Goal: Task Accomplishment & Management: Manage account settings

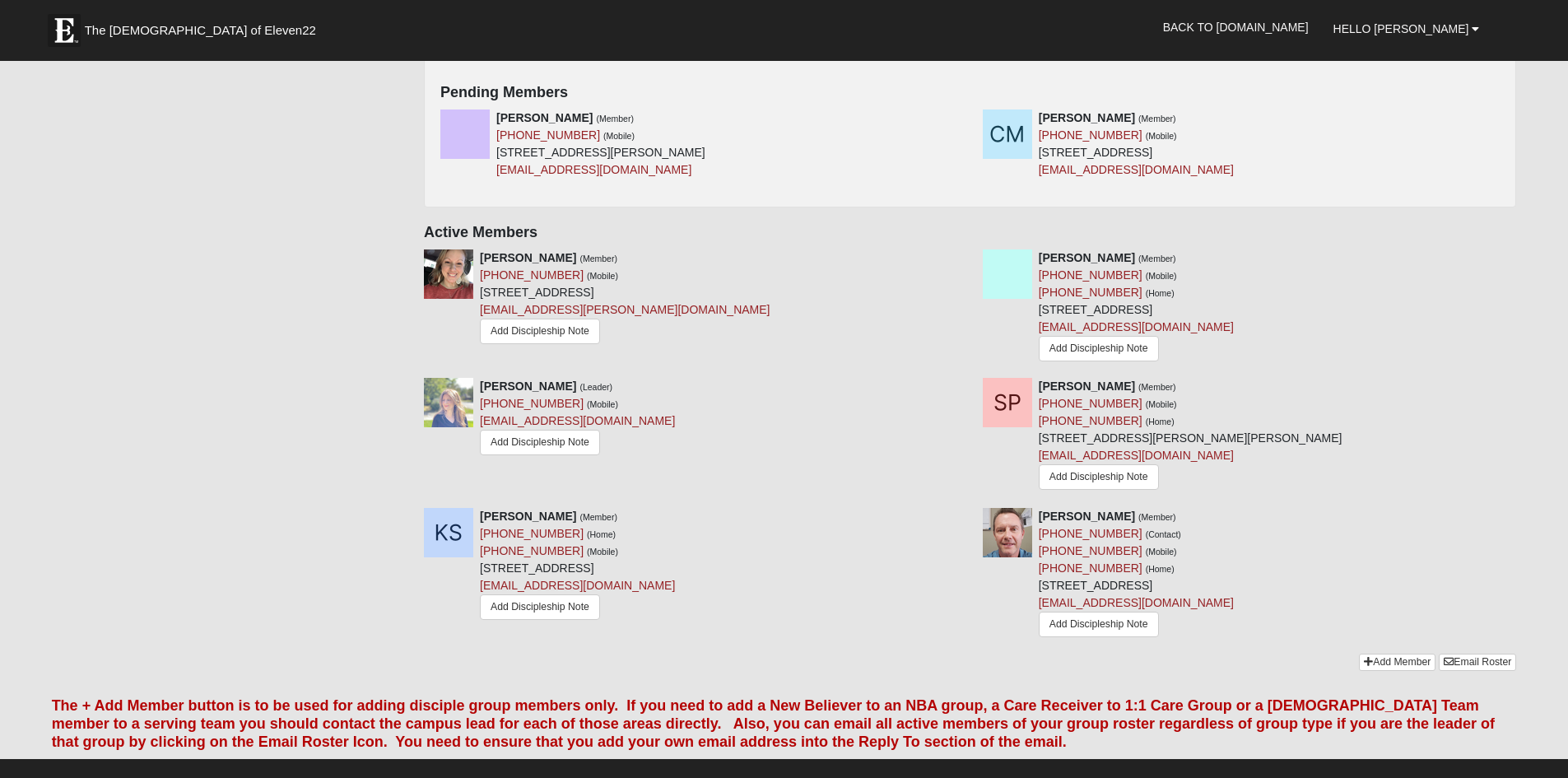
scroll to position [767, 0]
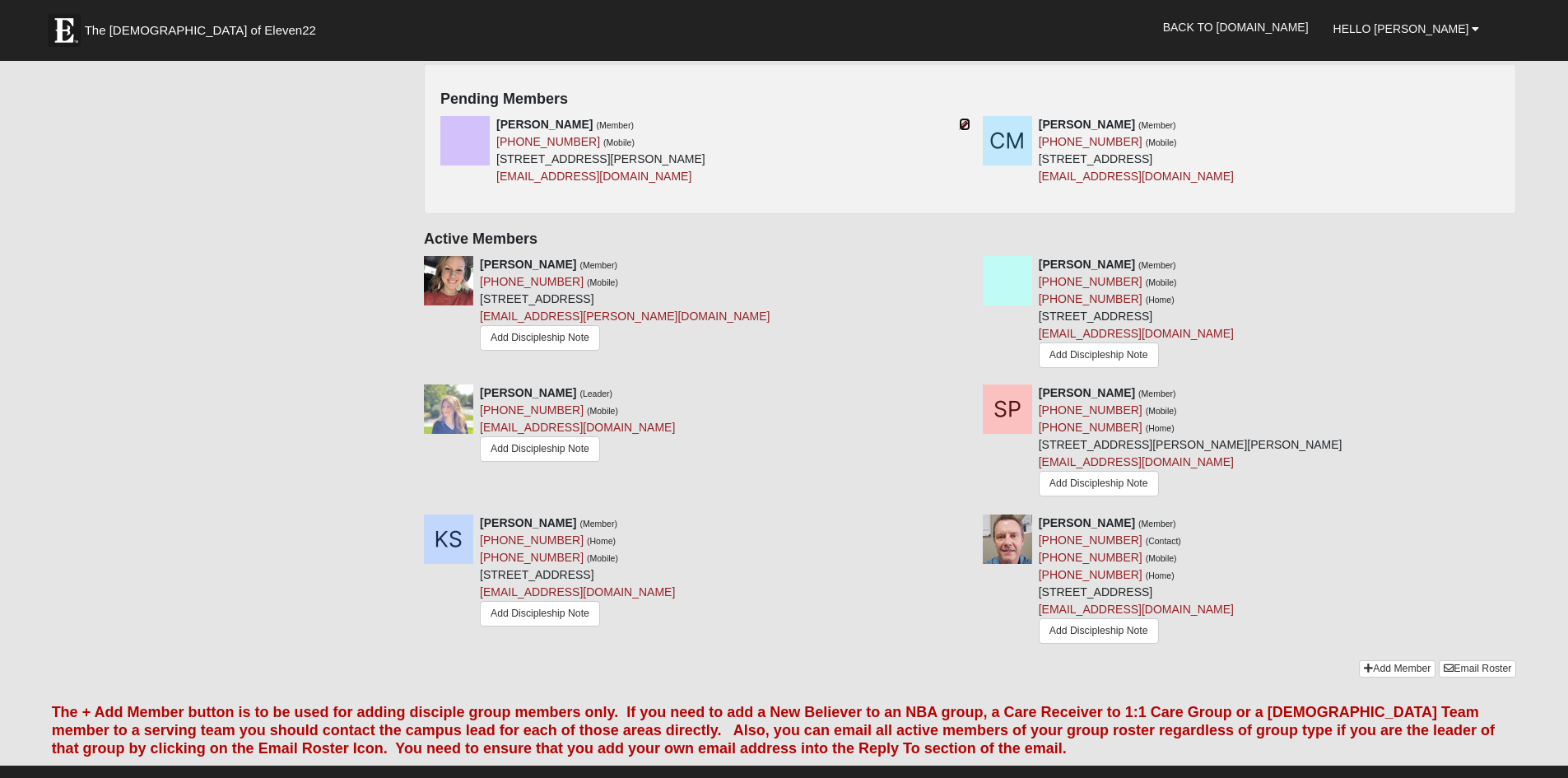
click at [959, 127] on icon at bounding box center [965, 125] width 12 height 12
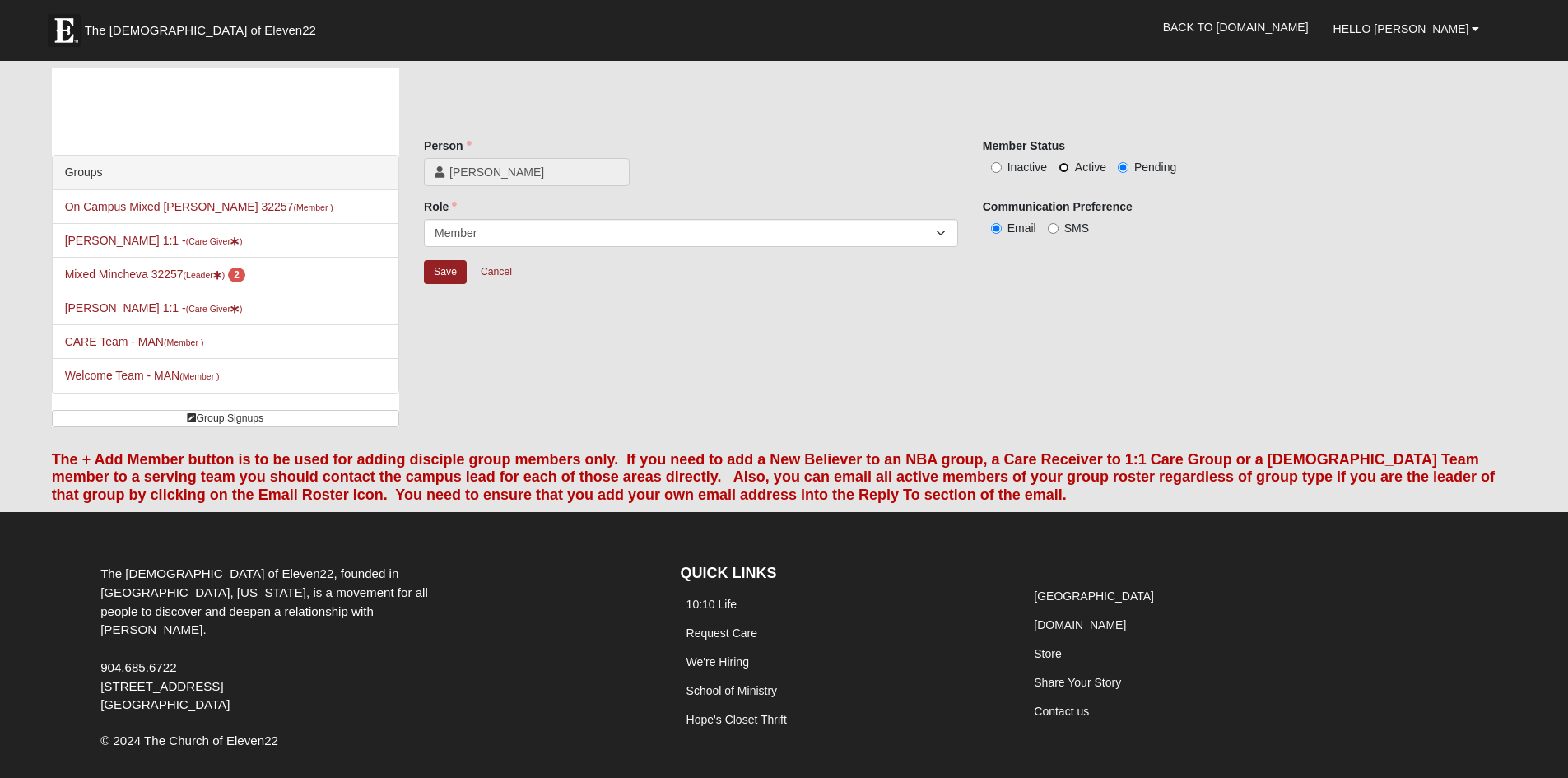
click at [1062, 164] on input "Active" at bounding box center [1063, 167] width 11 height 11
radio input "true"
click at [1053, 229] on input "SMS" at bounding box center [1052, 228] width 11 height 11
radio input "true"
click at [454, 272] on input "Save" at bounding box center [445, 272] width 43 height 24
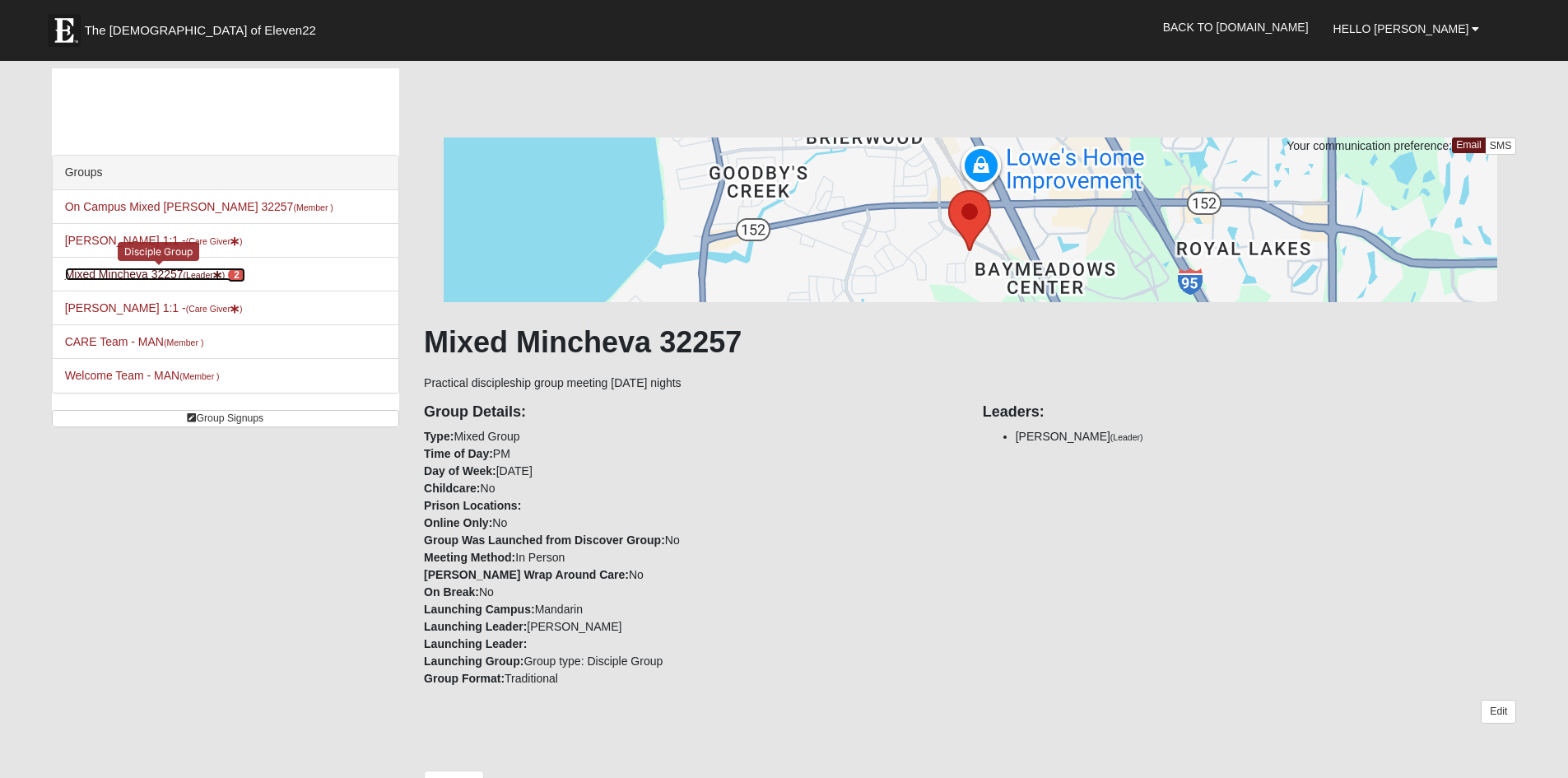
drag, startPoint x: 163, startPoint y: 273, endPoint x: 176, endPoint y: 279, distance: 14.3
click at [163, 273] on link "Mixed Mincheva 32257 (Leader ) 2" at bounding box center [154, 274] width 180 height 13
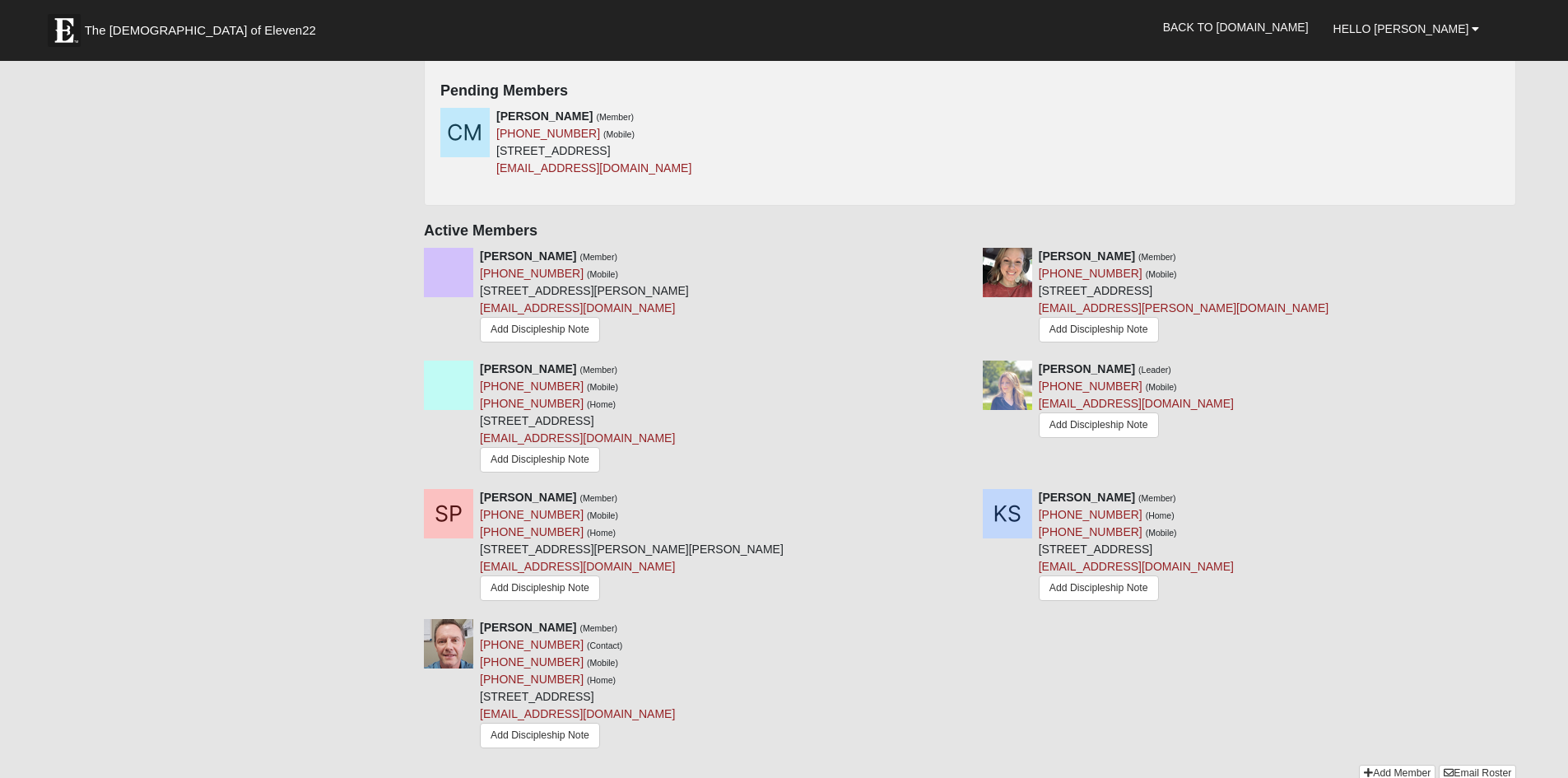
scroll to position [806, 0]
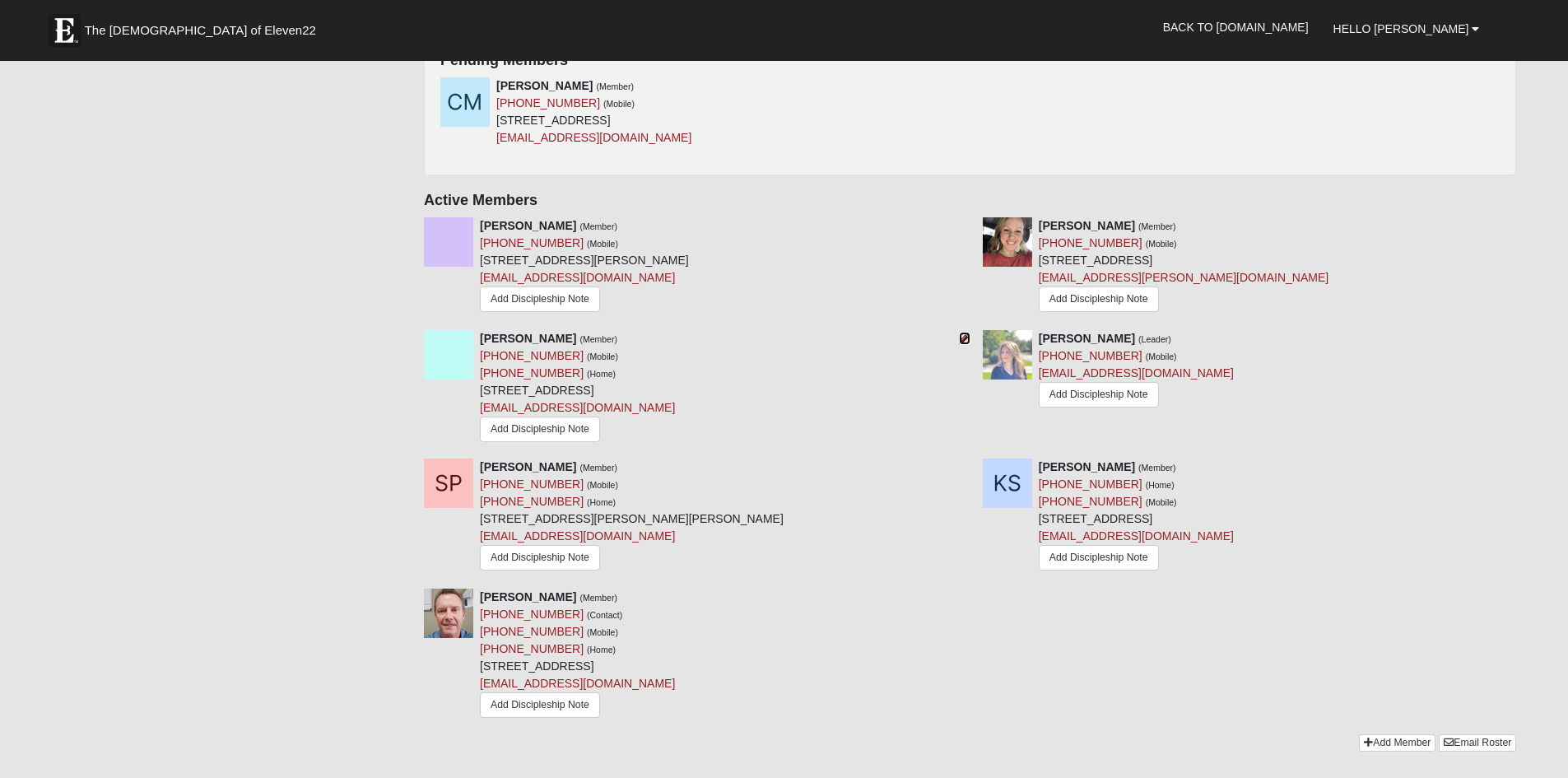
click at [962, 340] on icon at bounding box center [965, 339] width 12 height 12
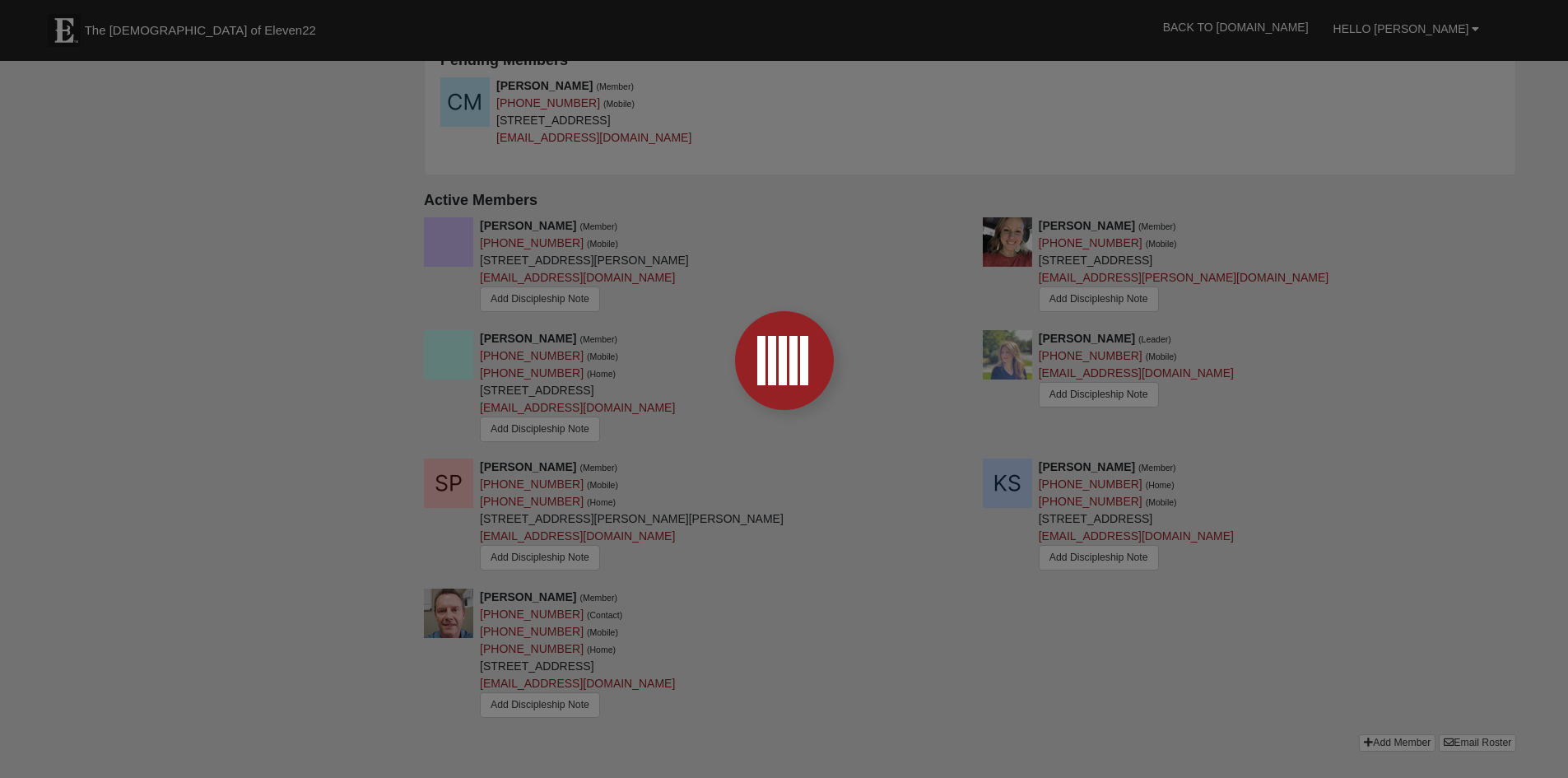
scroll to position [67, 0]
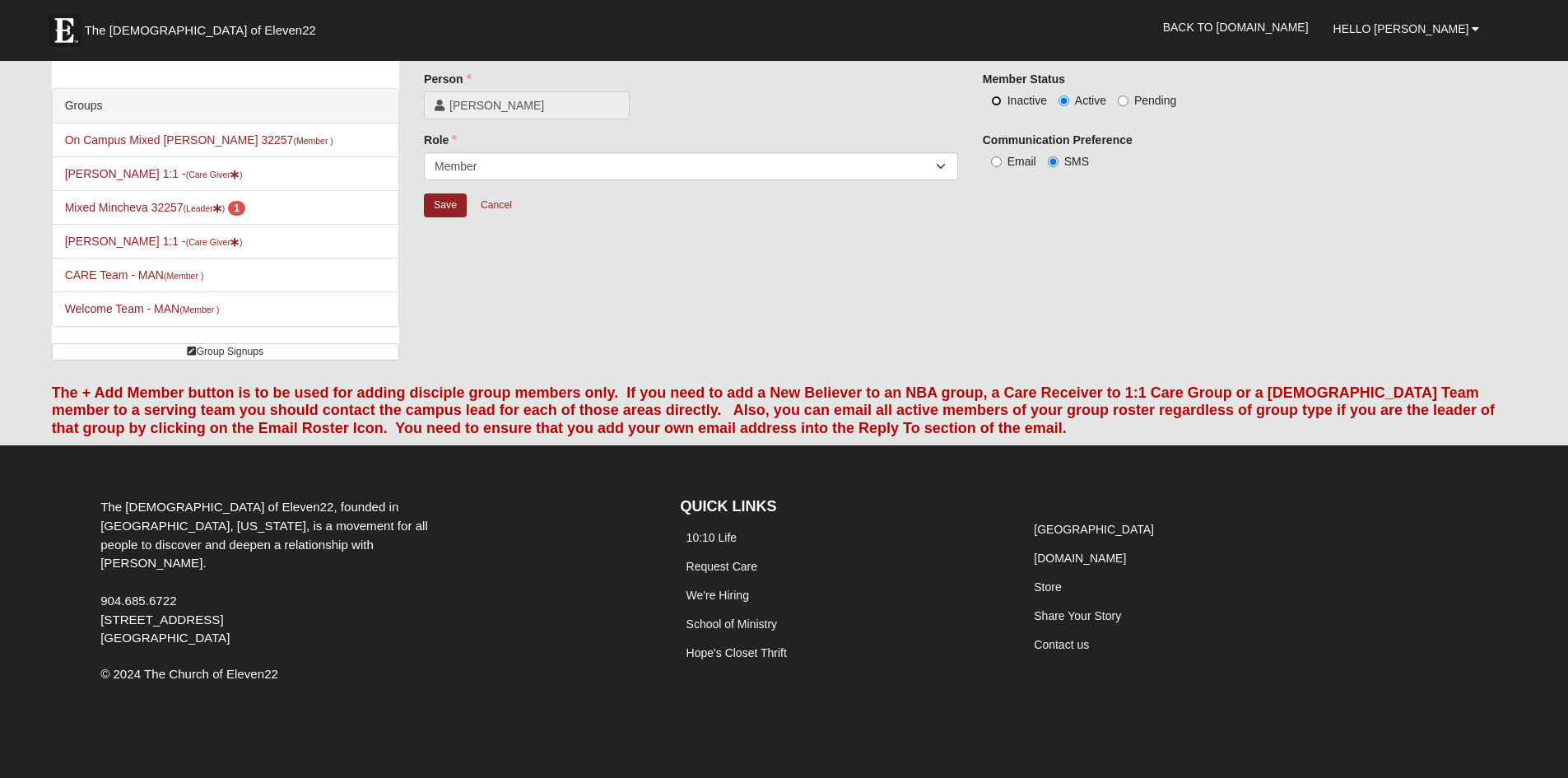
click at [998, 100] on input "Inactive" at bounding box center [996, 101] width 11 height 11
radio input "true"
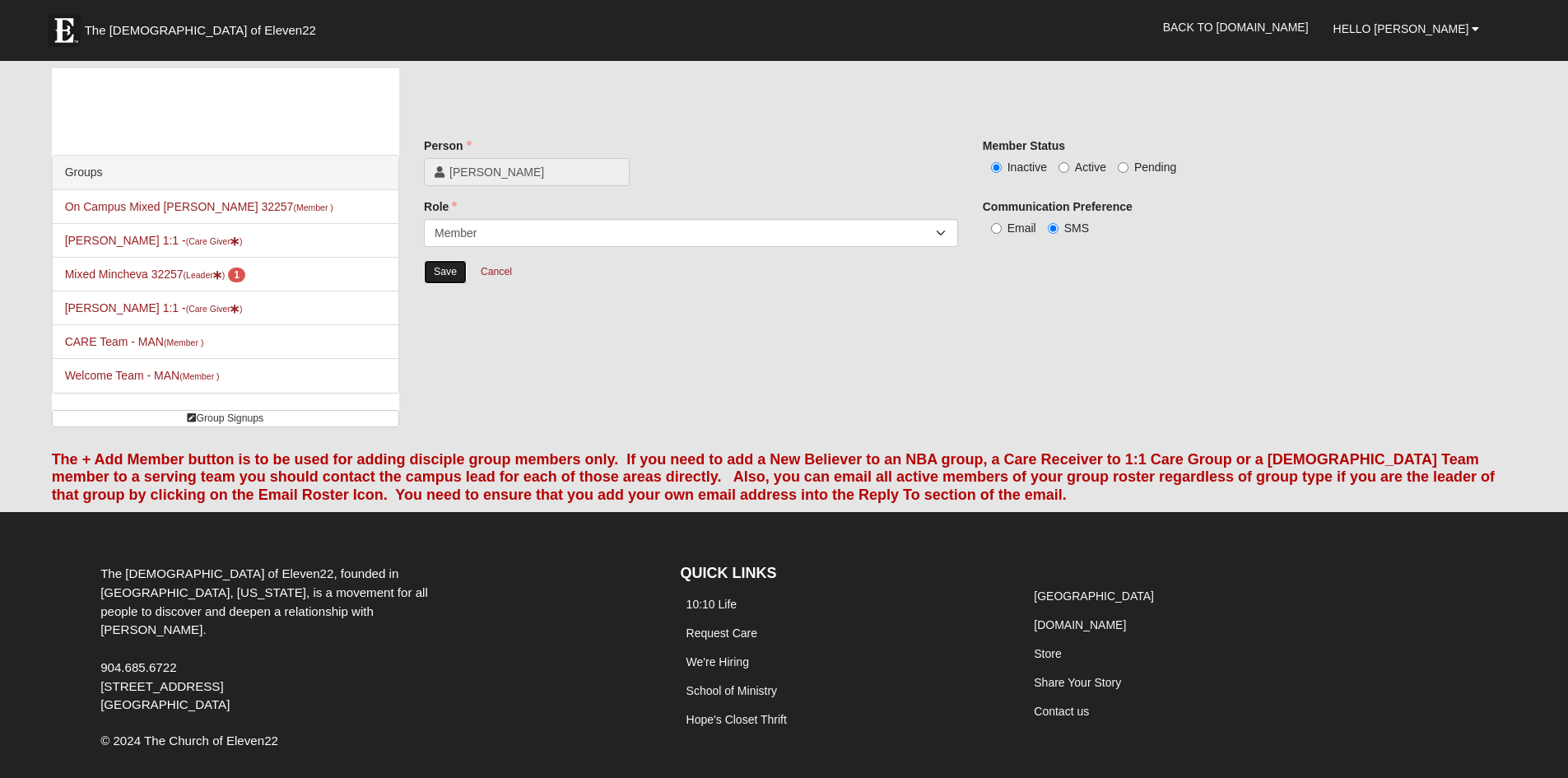
click at [434, 269] on input "Save" at bounding box center [445, 272] width 43 height 24
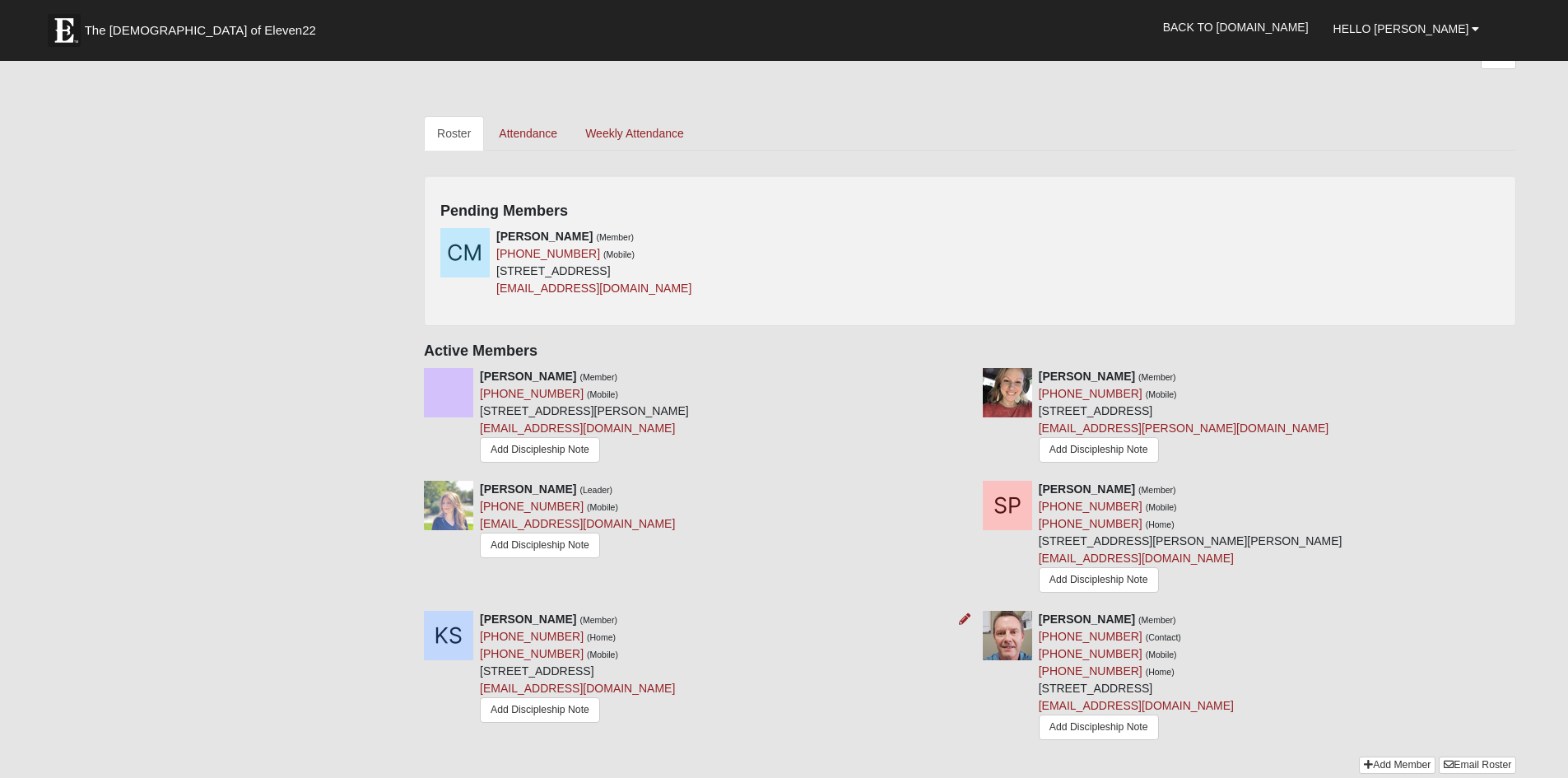
scroll to position [658, 0]
